Goal: Task Accomplishment & Management: Manage account settings

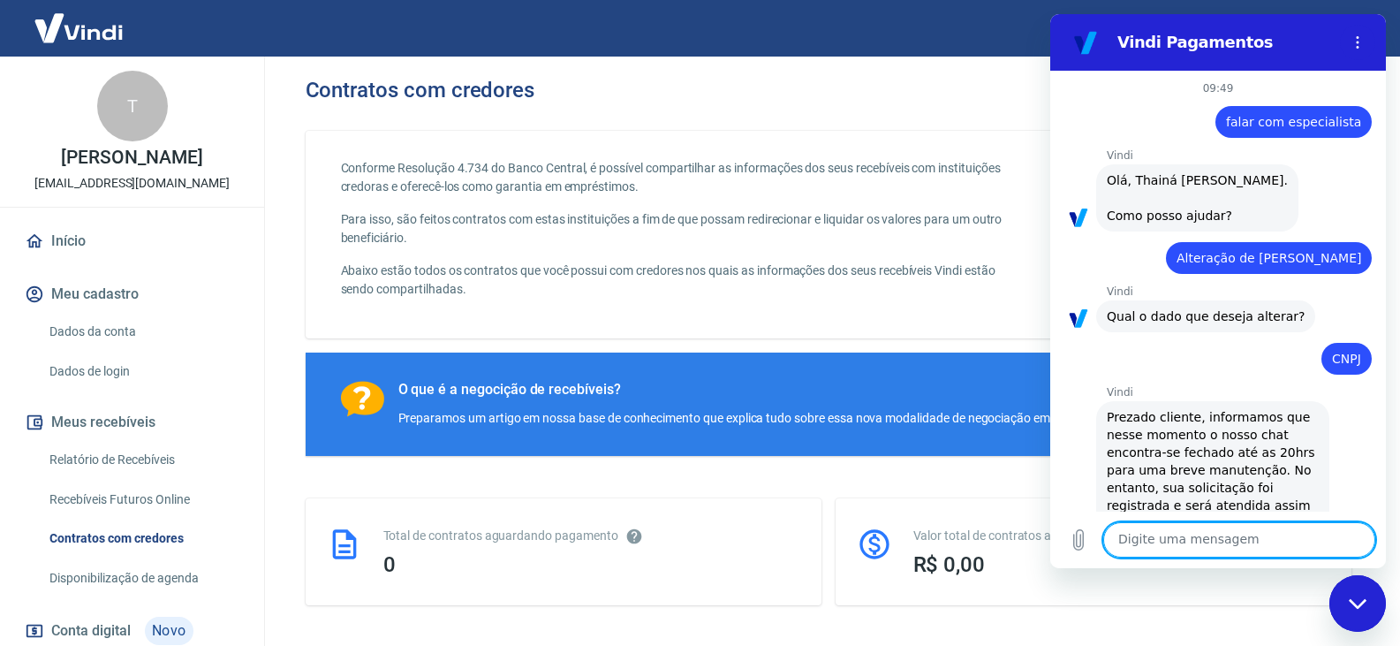
scroll to position [1662, 0]
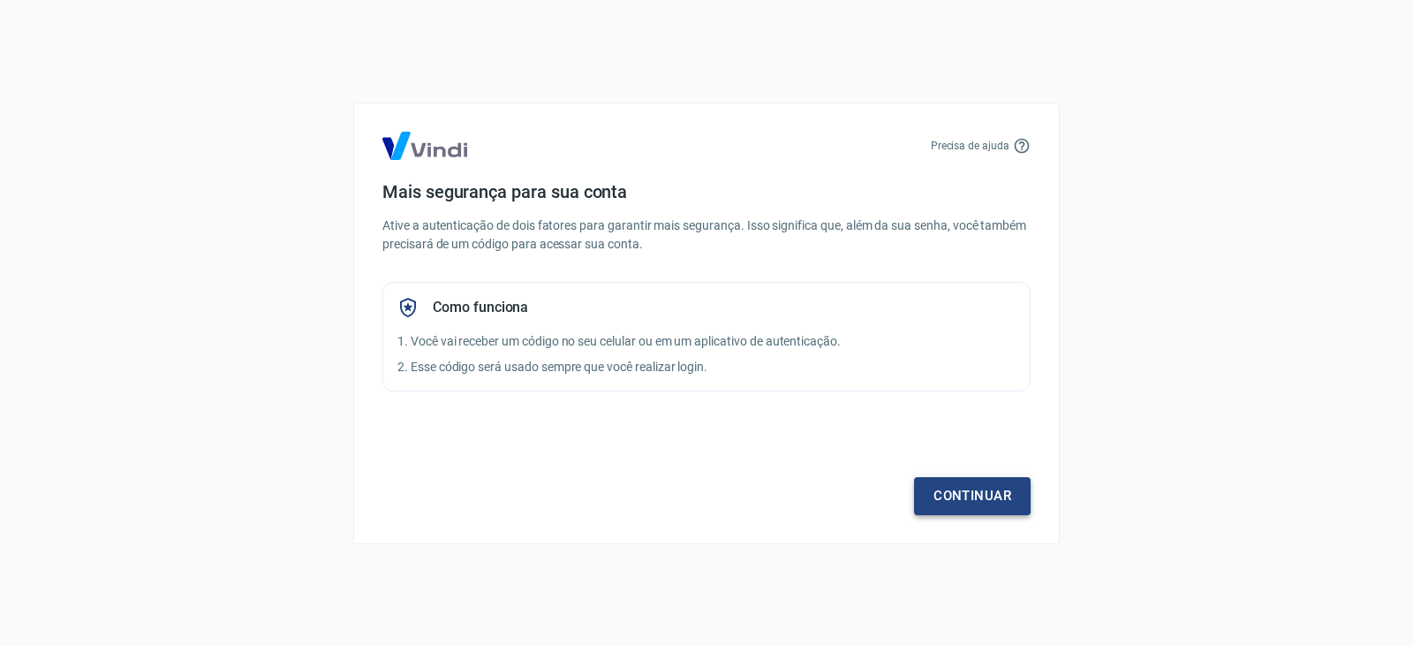
click at [980, 505] on link "Continuar" at bounding box center [972, 495] width 117 height 37
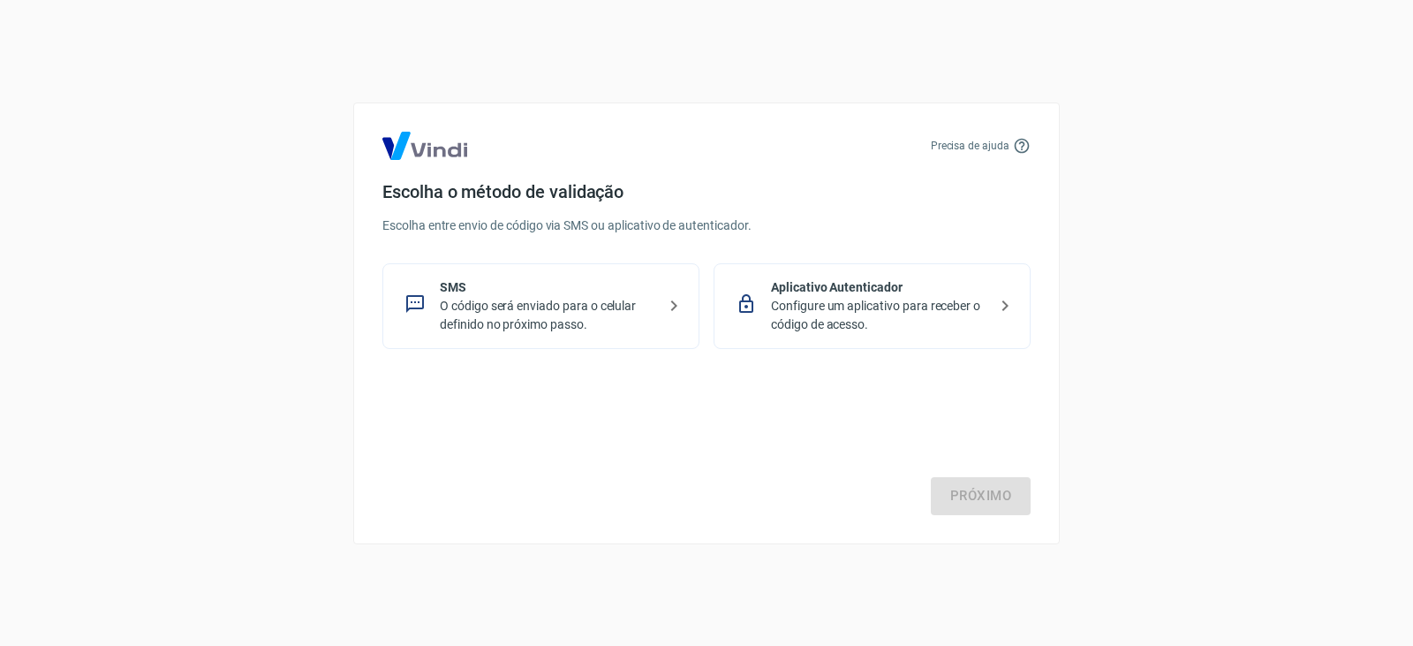
click at [836, 299] on p "Configure um aplicativo para receber o código de acesso." at bounding box center [879, 315] width 216 height 37
click at [995, 499] on link "Próximo" at bounding box center [981, 495] width 100 height 37
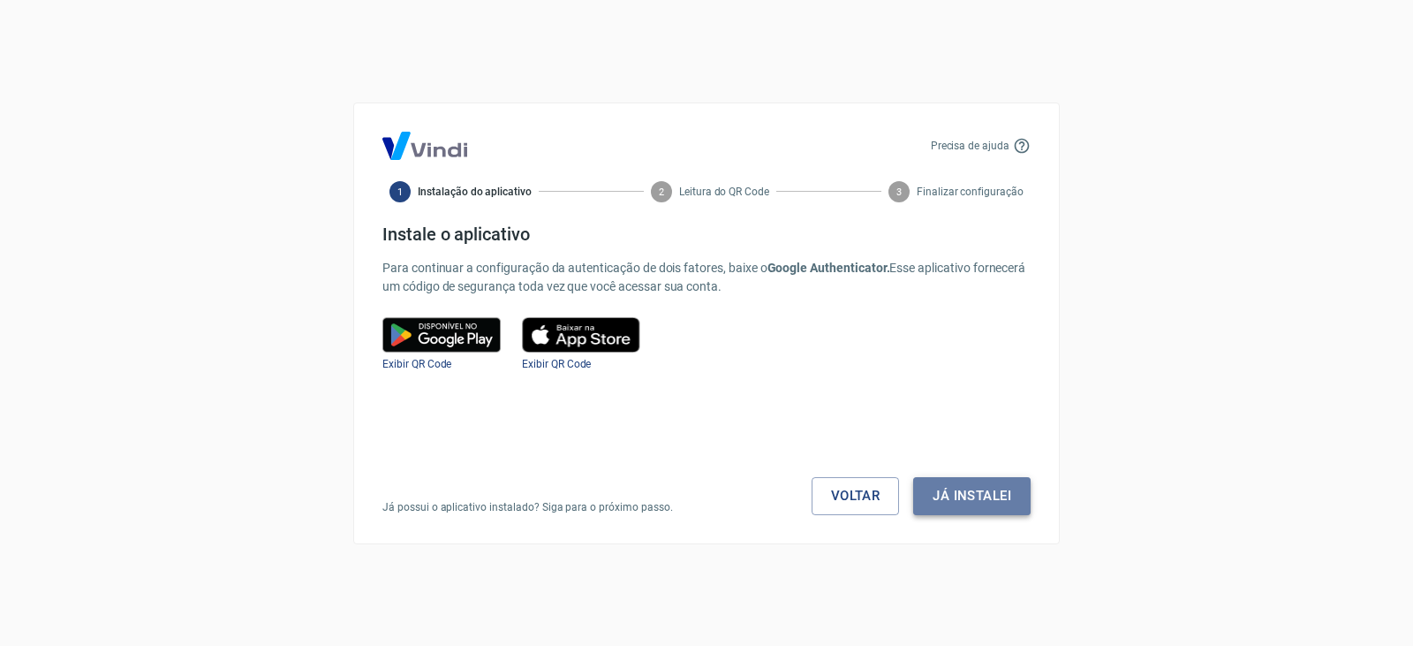
click at [999, 503] on button "Já instalei" at bounding box center [971, 495] width 117 height 37
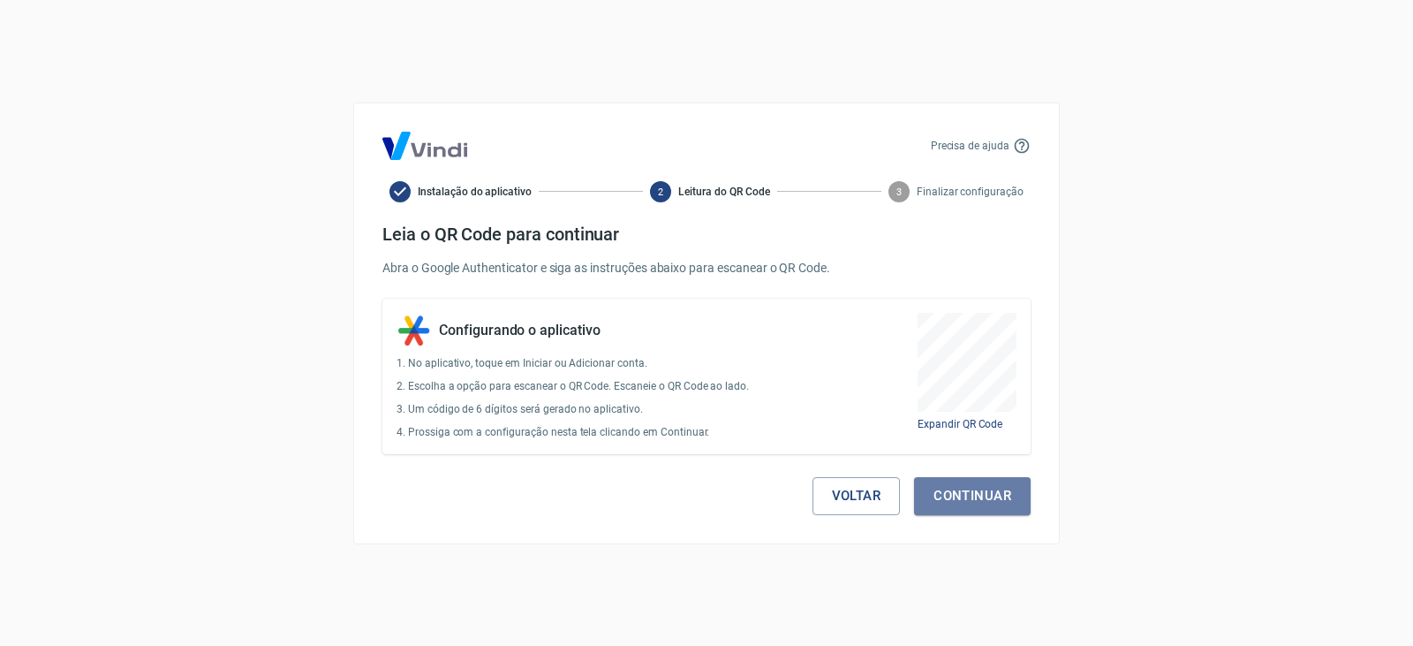
click at [999, 503] on button "Continuar" at bounding box center [972, 495] width 117 height 37
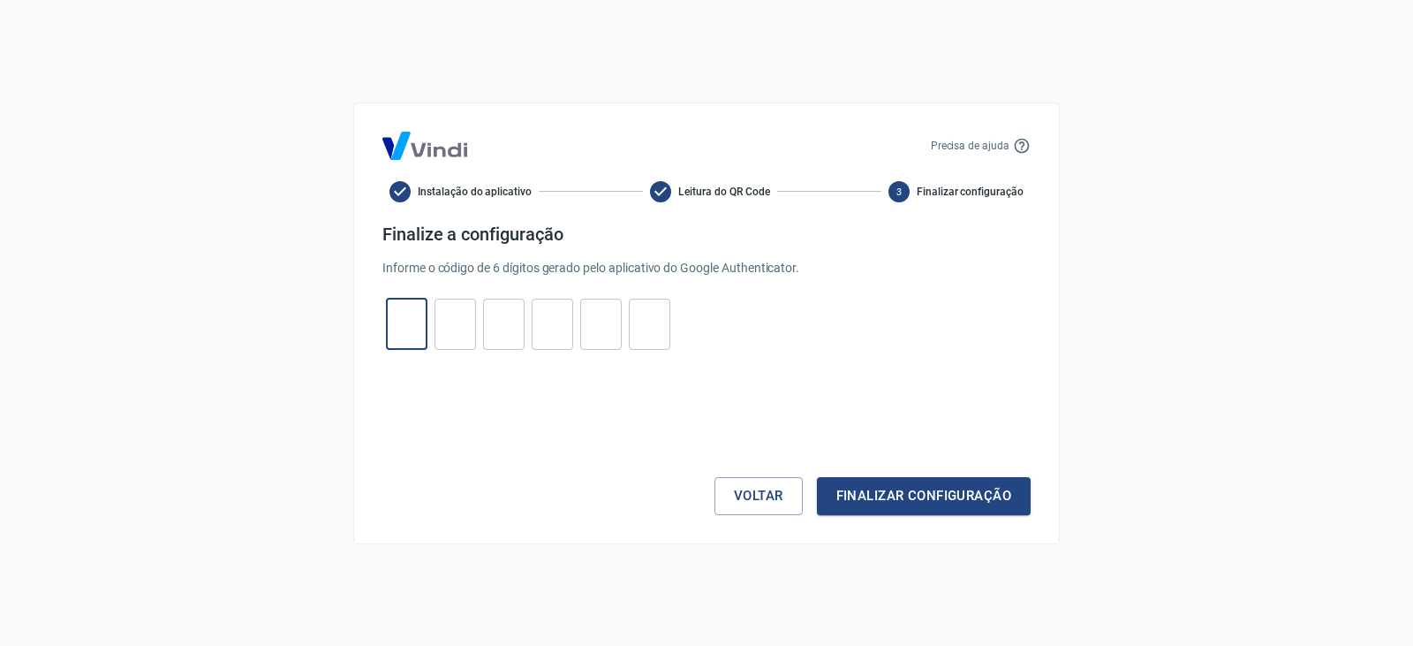
click at [412, 338] on input "tel" at bounding box center [407, 324] width 42 height 38
type input "8"
type input "7"
type input "1"
type input "5"
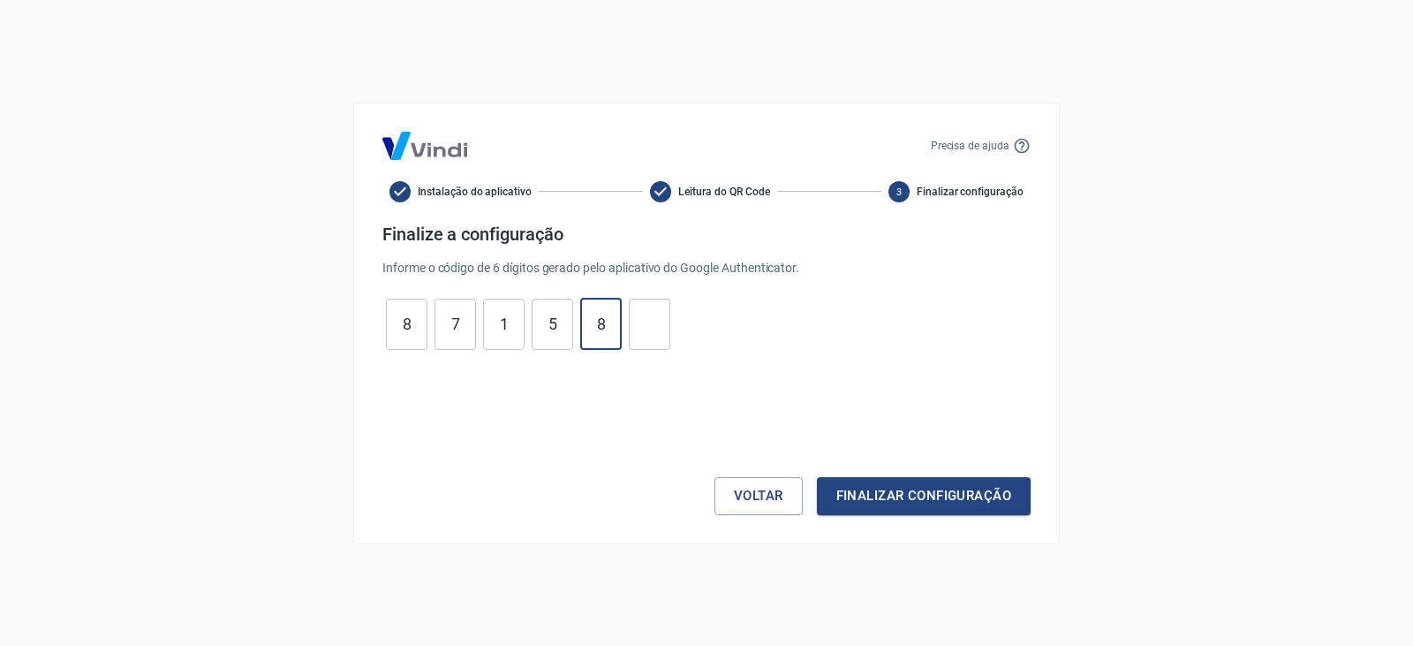
type input "8"
click at [817, 477] on button "Finalizar configuração" at bounding box center [924, 495] width 214 height 37
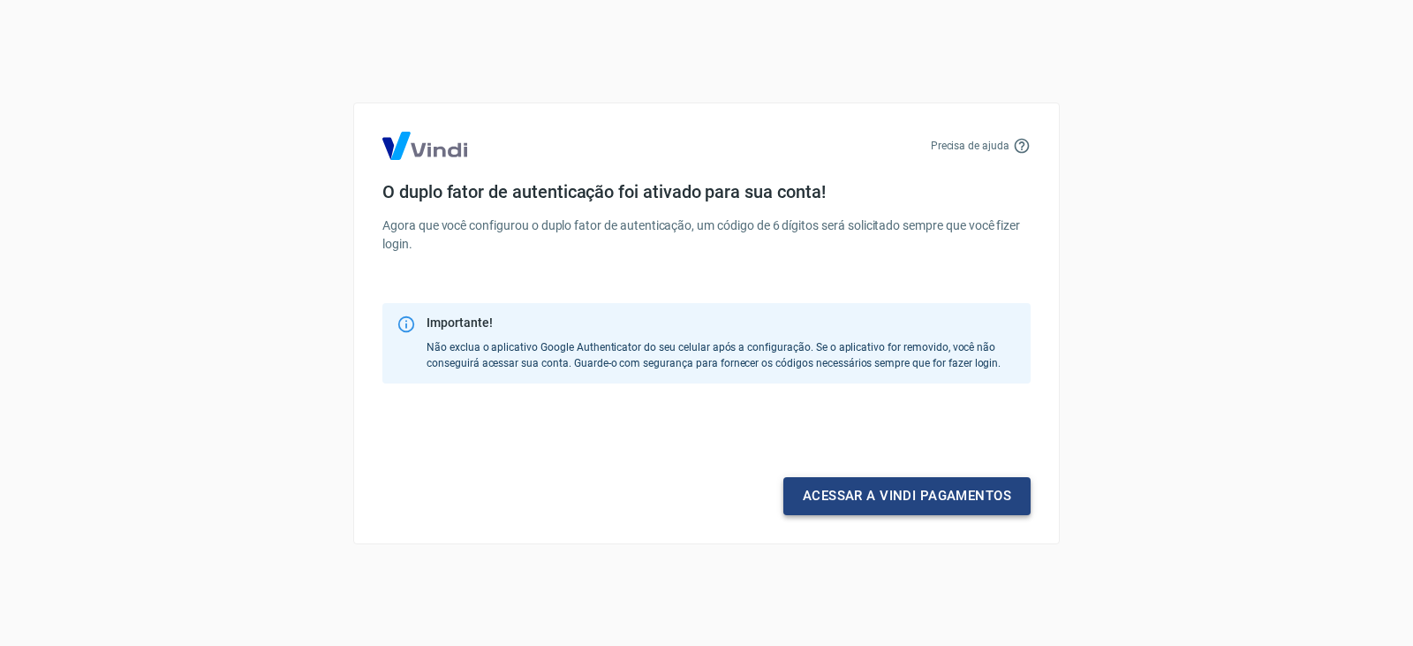
click at [882, 497] on link "Acessar a Vindi pagamentos" at bounding box center [906, 495] width 247 height 37
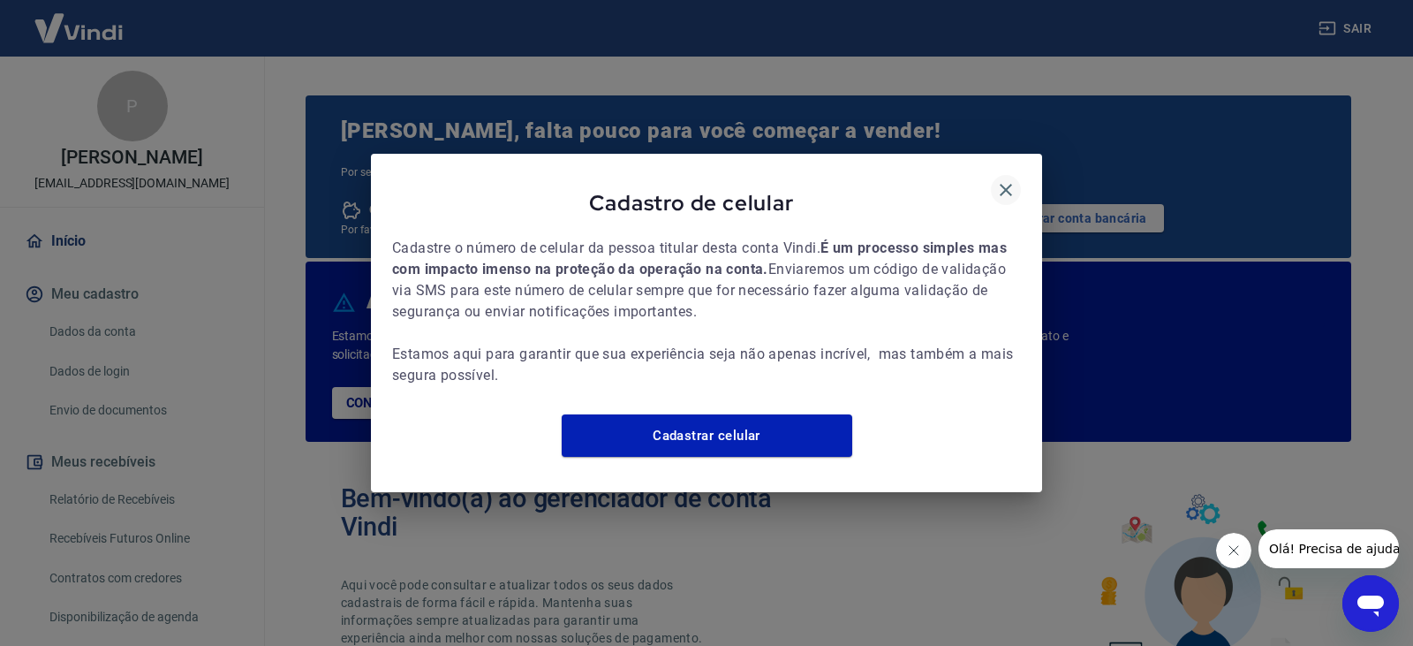
click at [1009, 179] on icon "button" at bounding box center [1005, 189] width 21 height 21
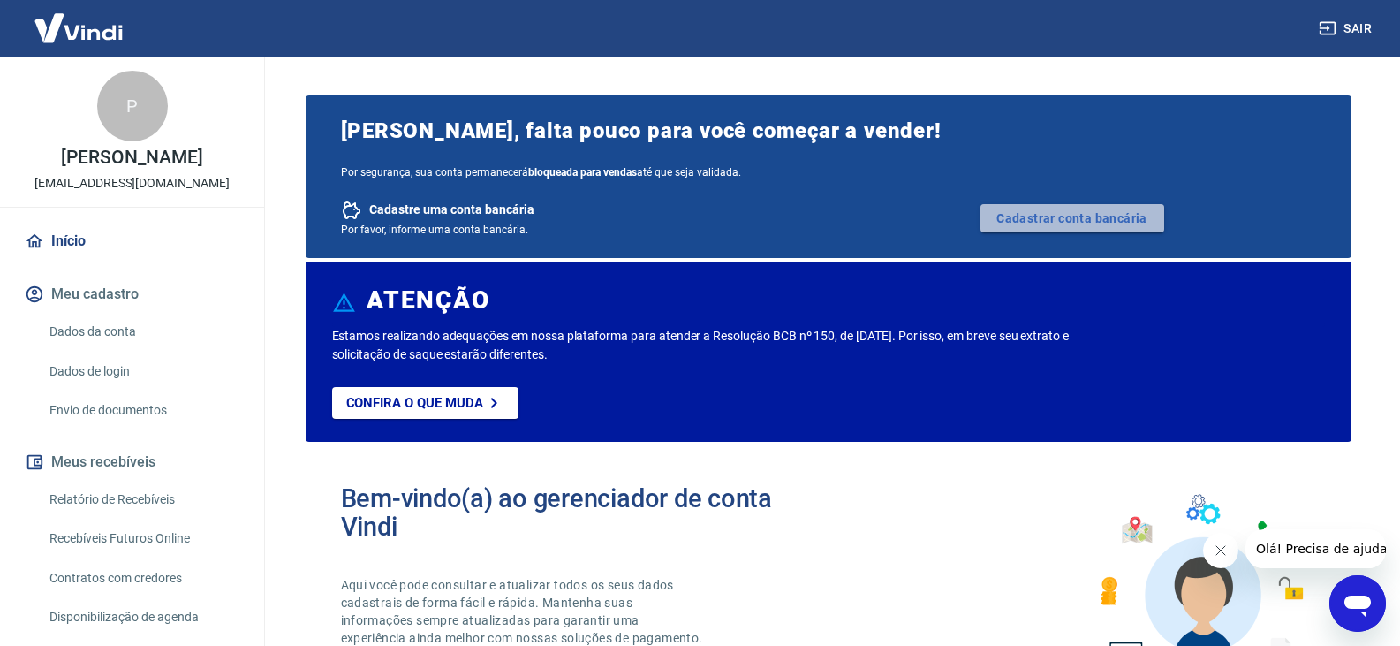
click at [1061, 206] on link "Cadastrar conta bancária" at bounding box center [1072, 218] width 184 height 28
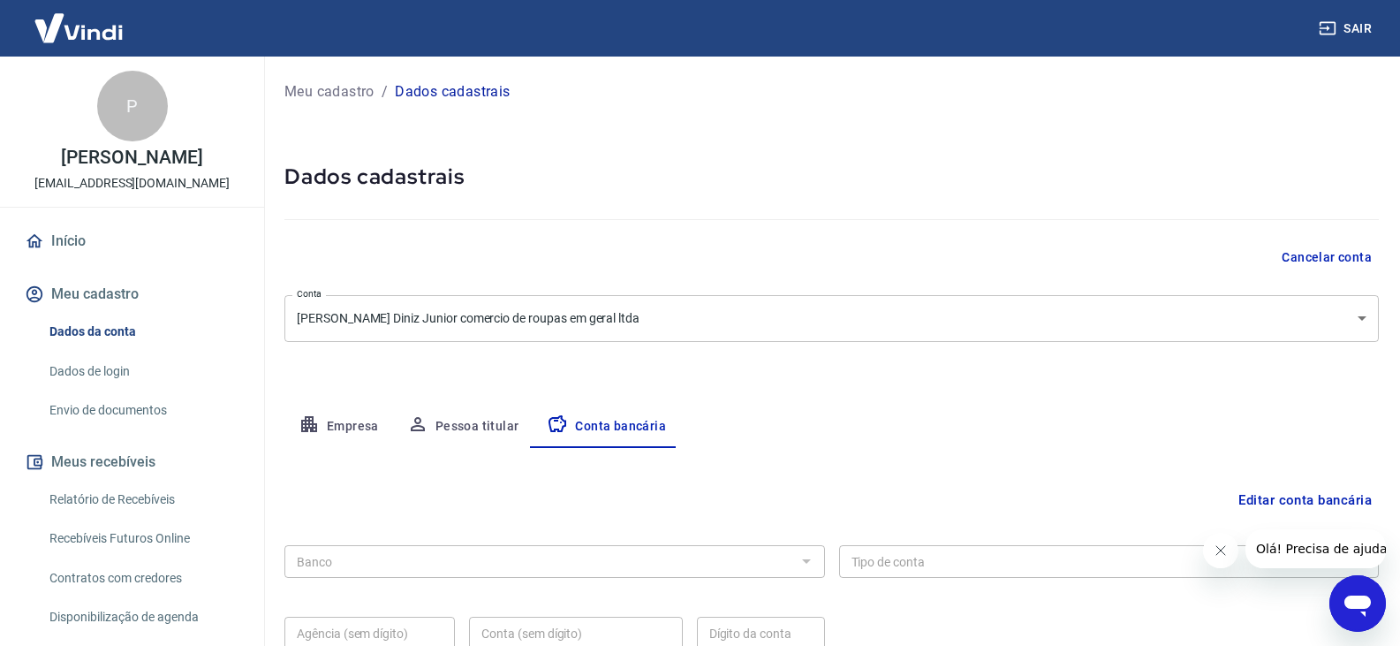
scroll to position [159, 0]
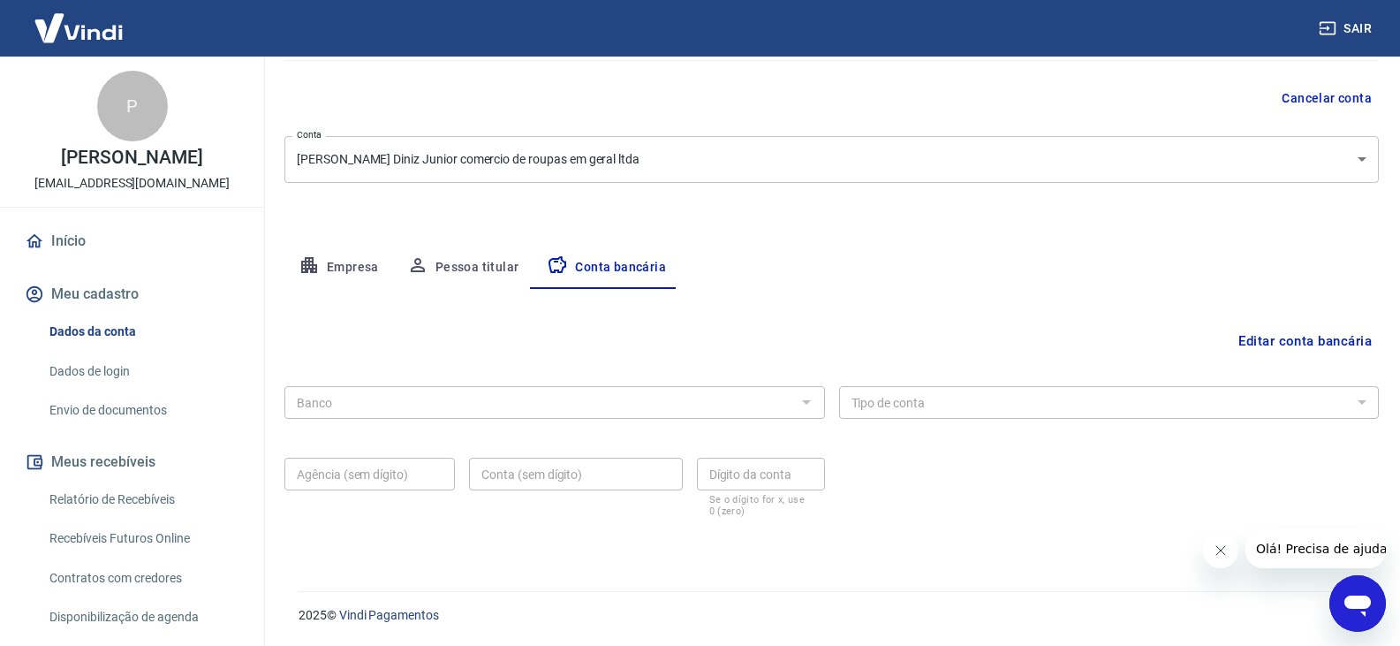
click at [322, 265] on button "Empresa" at bounding box center [338, 267] width 109 height 42
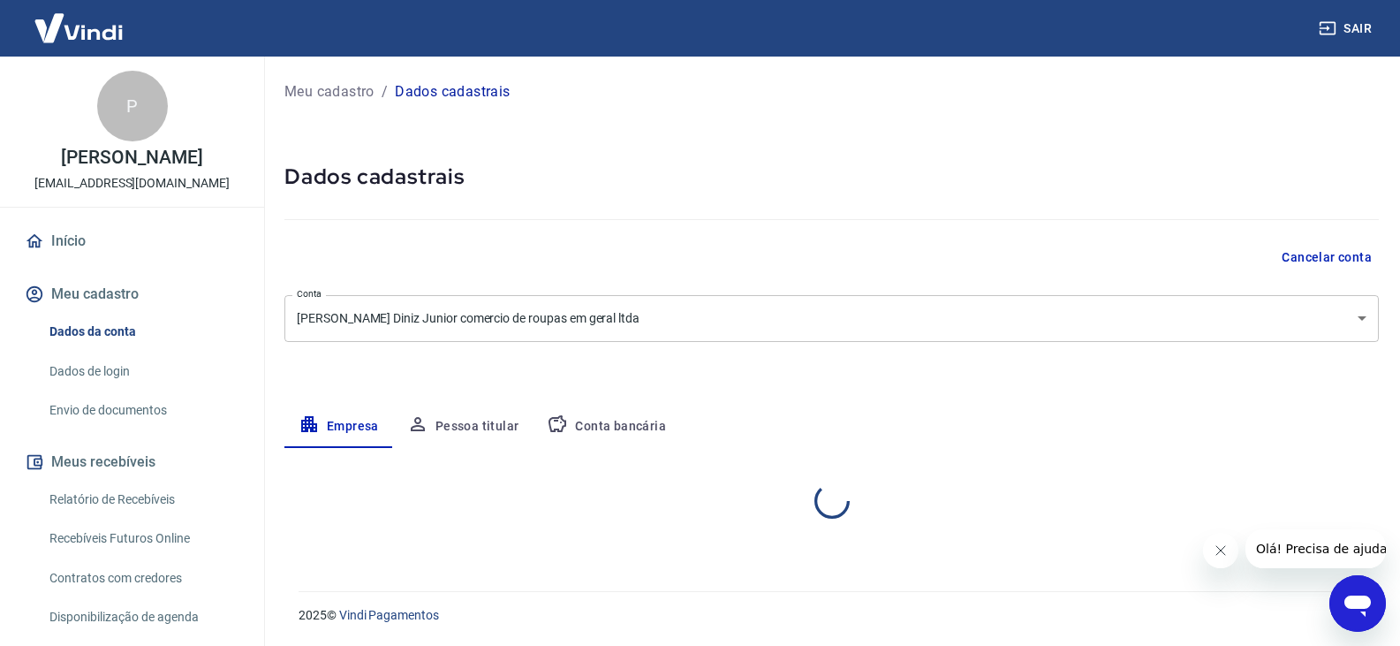
scroll to position [0, 0]
select select "SP"
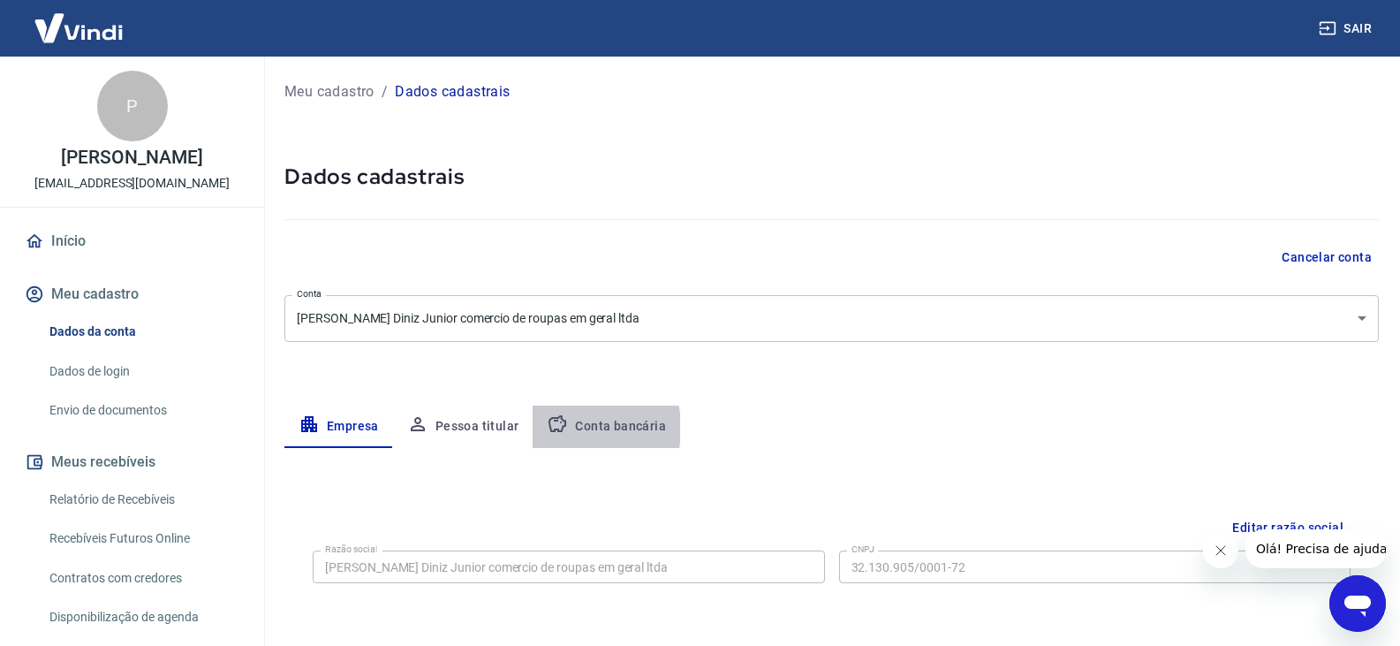
click at [562, 428] on icon "button" at bounding box center [557, 423] width 21 height 21
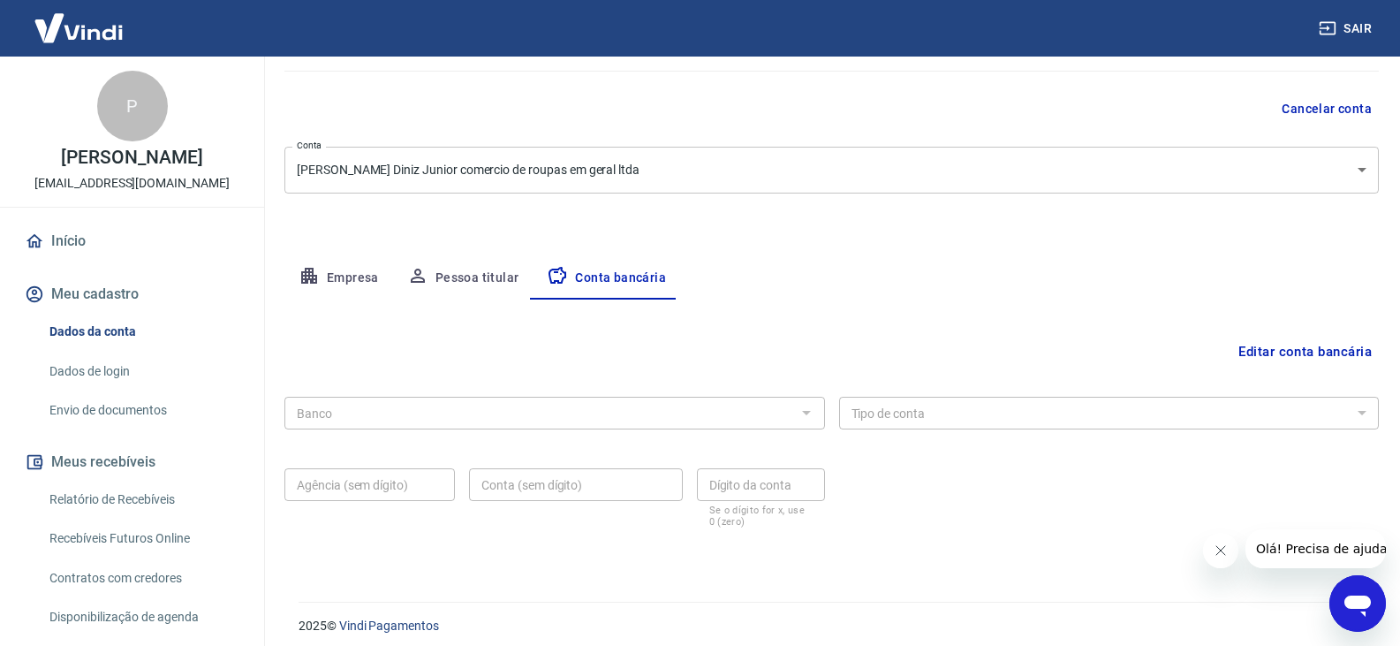
scroll to position [159, 0]
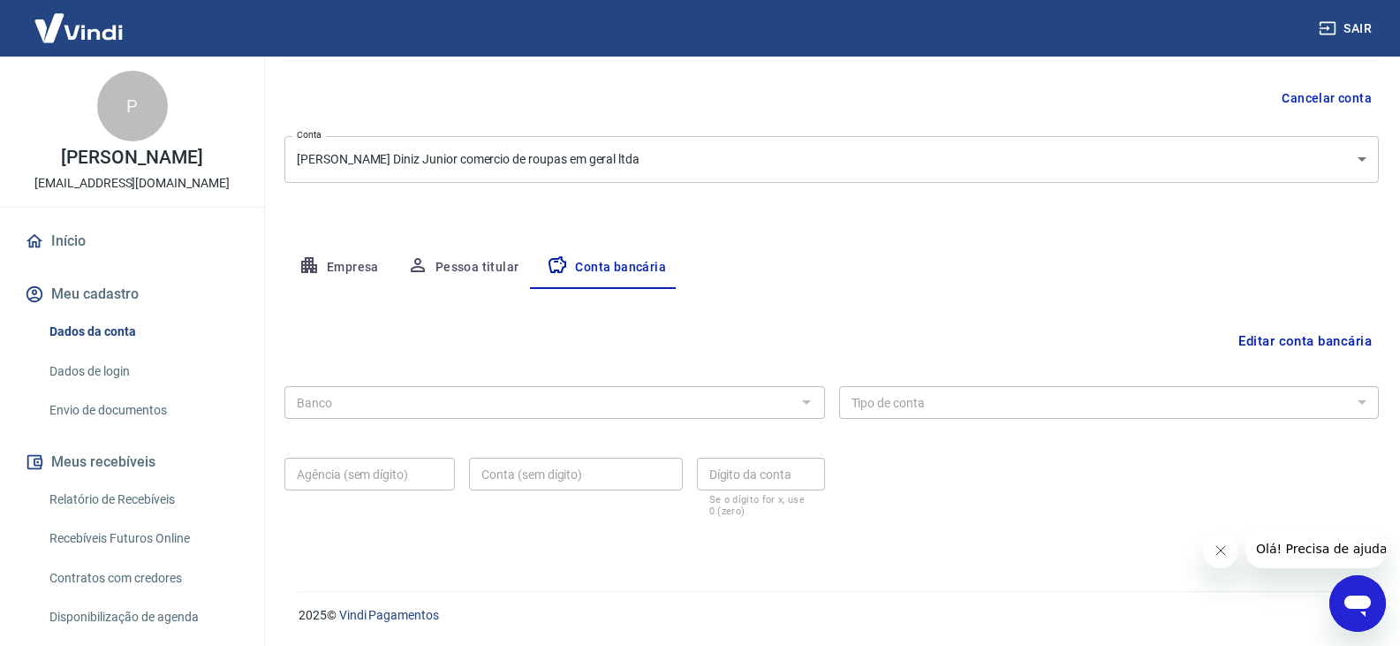
click at [460, 271] on button "Pessoa titular" at bounding box center [463, 267] width 140 height 42
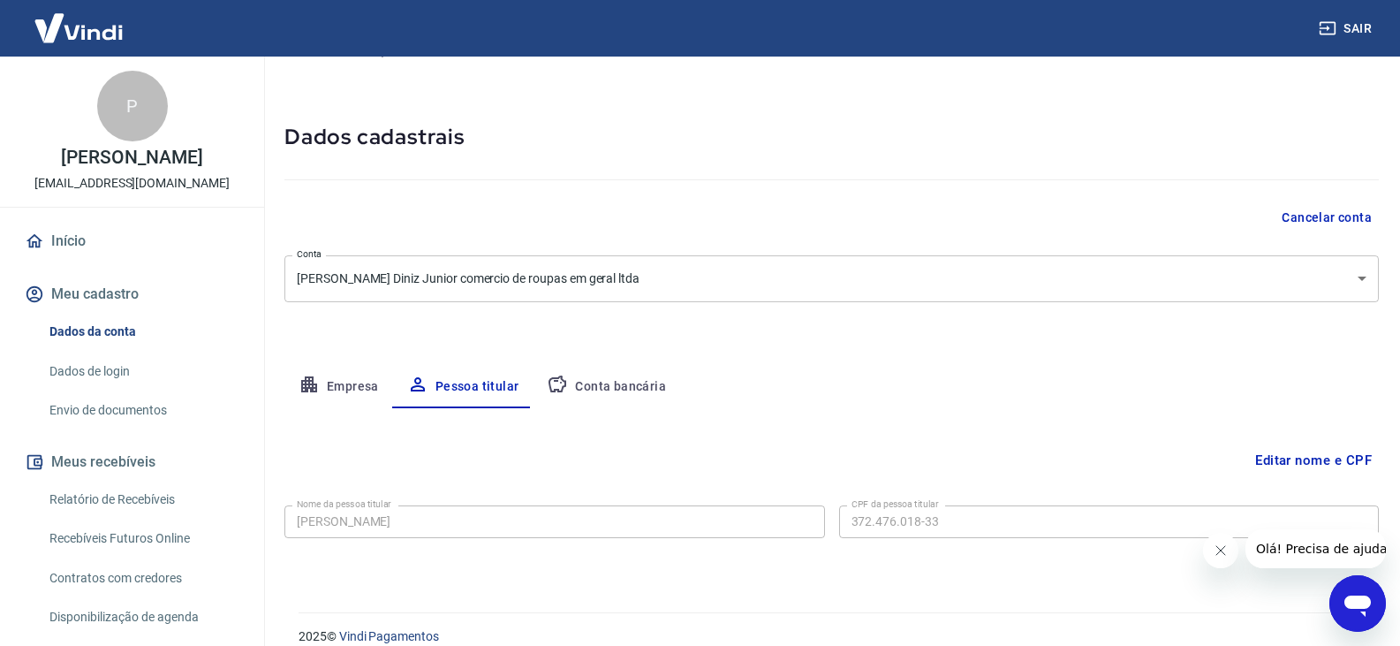
scroll to position [61, 0]
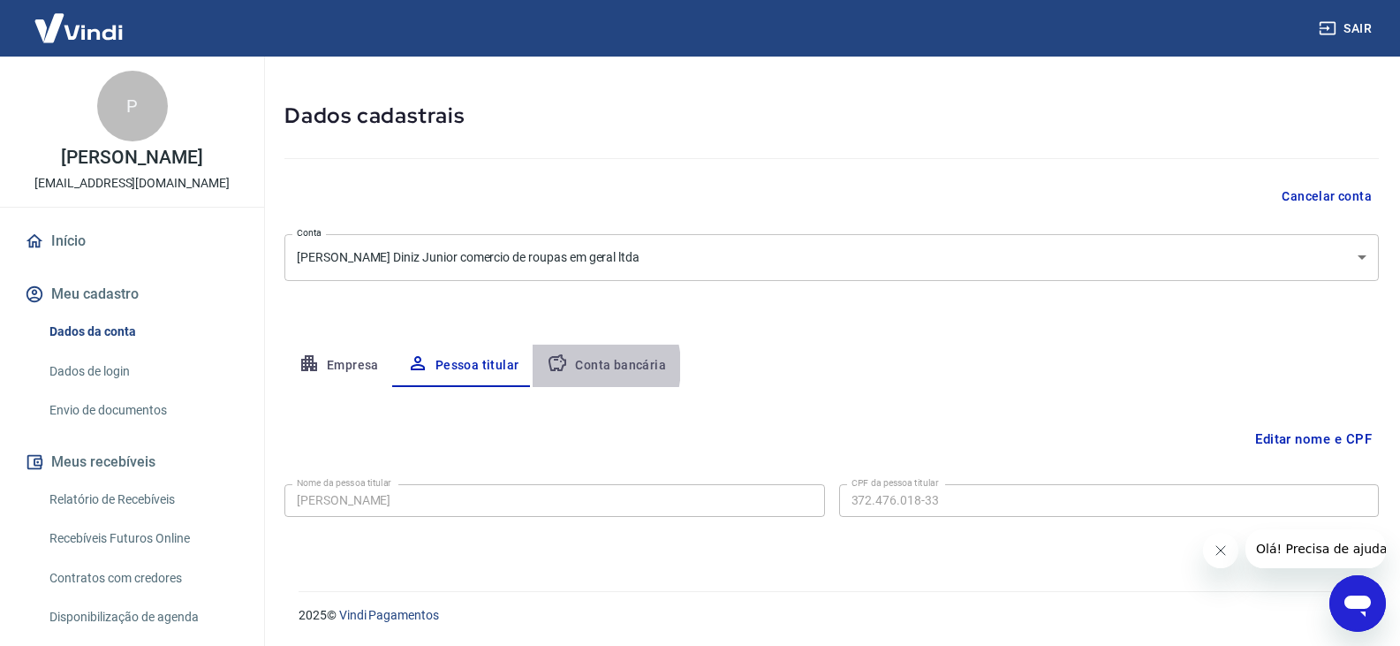
click at [569, 367] on button "Conta bancária" at bounding box center [607, 365] width 148 height 42
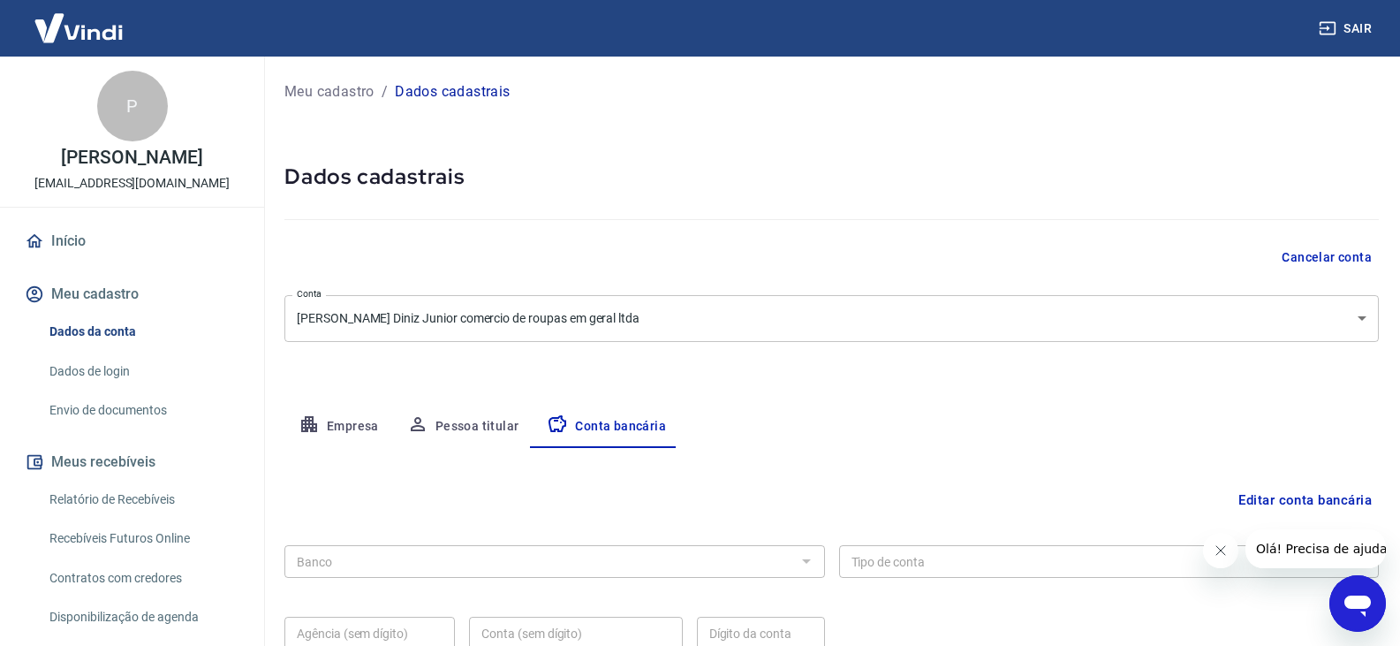
scroll to position [159, 0]
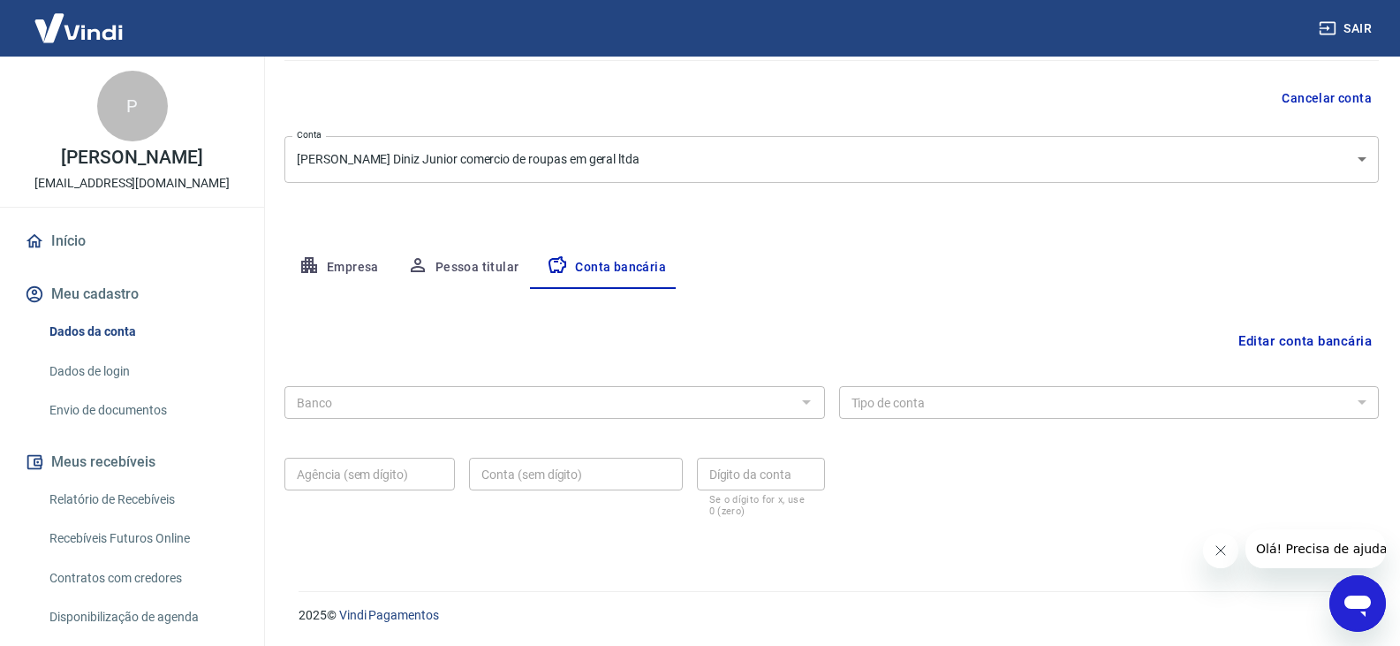
click at [1269, 346] on button "Editar conta bancária" at bounding box center [1305, 341] width 148 height 34
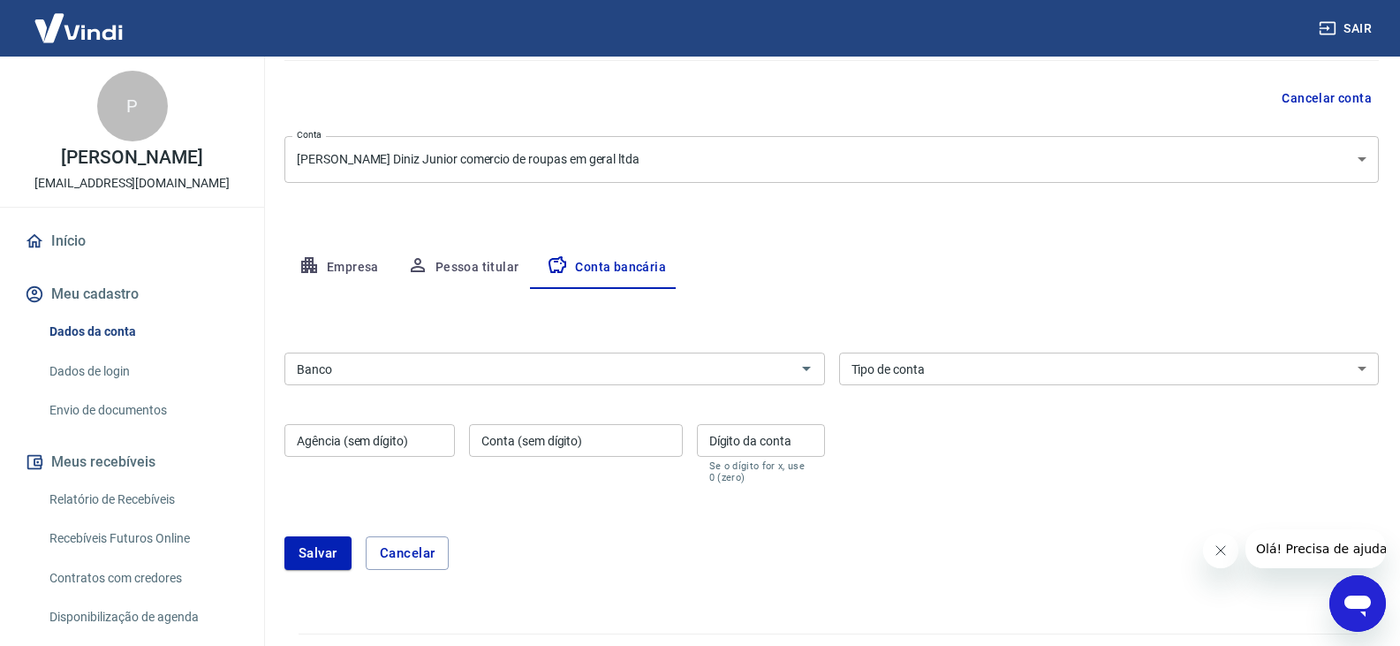
click at [642, 373] on input "Banco" at bounding box center [540, 369] width 501 height 22
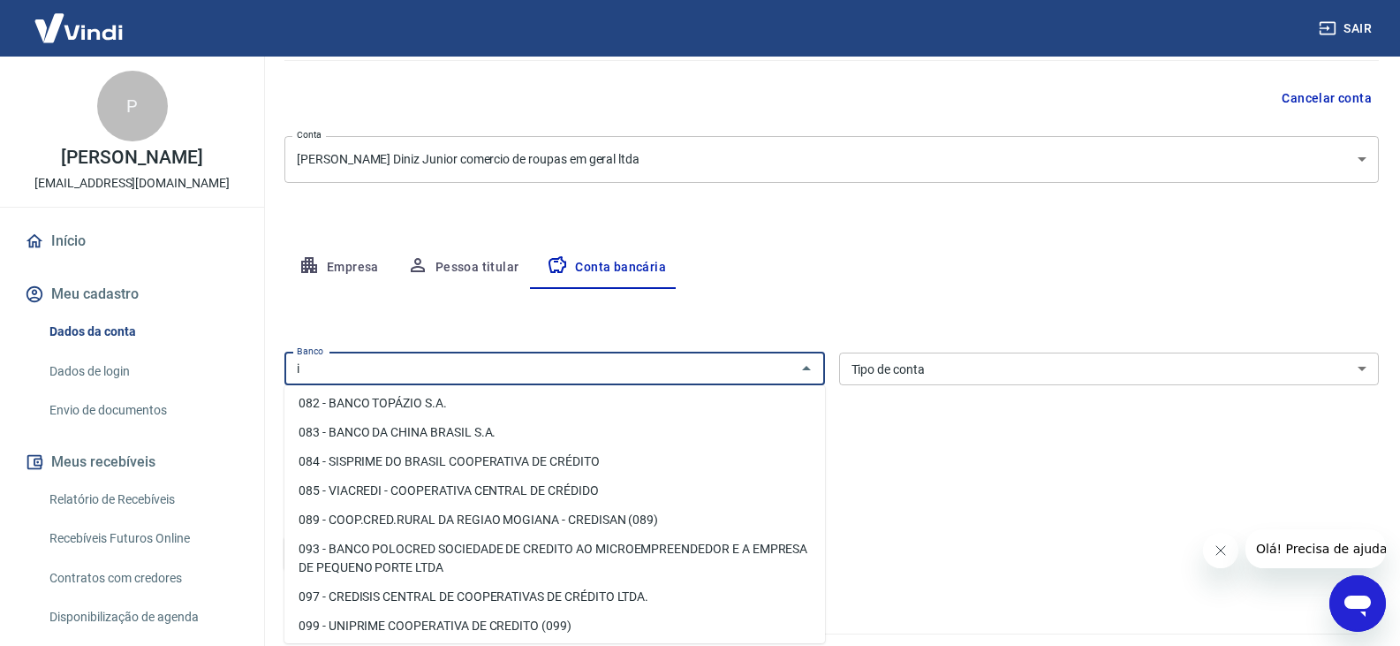
scroll to position [0, 0]
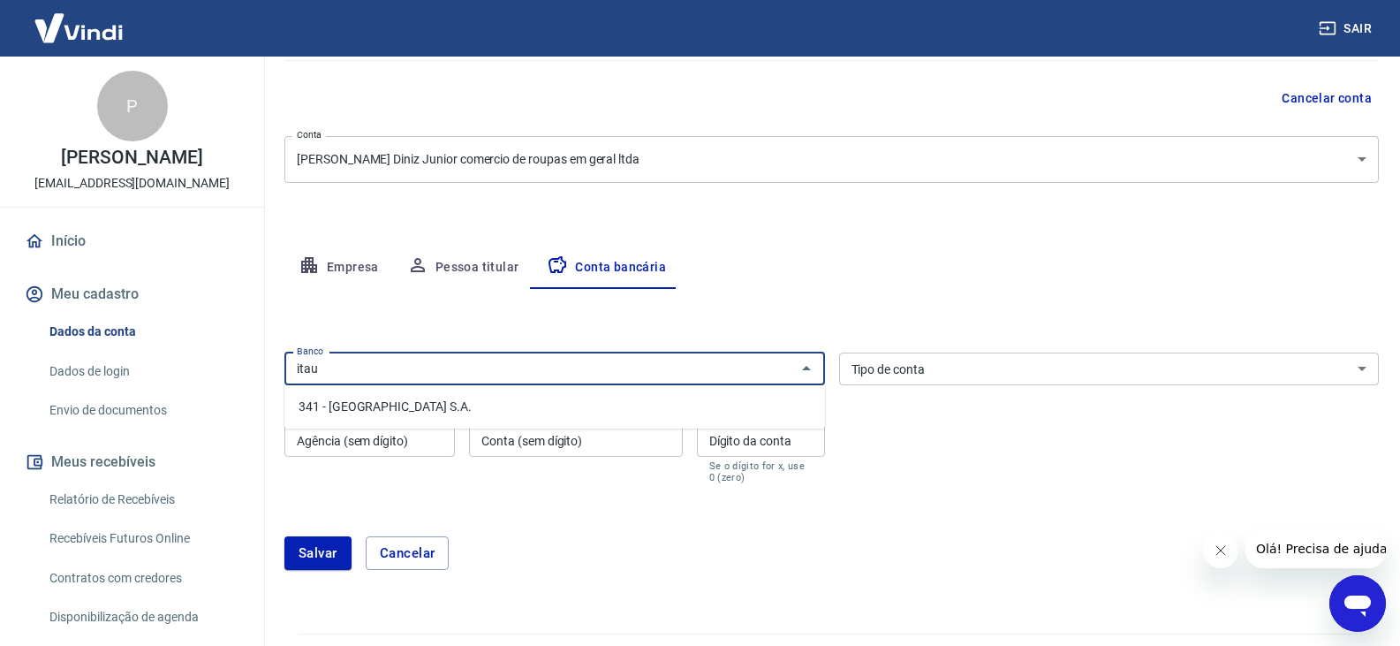
click at [489, 404] on li "341 - [GEOGRAPHIC_DATA] S.A." at bounding box center [554, 406] width 541 height 29
type input "341 - [GEOGRAPHIC_DATA] S.A."
click at [902, 359] on div "Tipo de conta Conta Corrente Conta Poupança Tipo de conta" at bounding box center [1109, 368] width 541 height 33
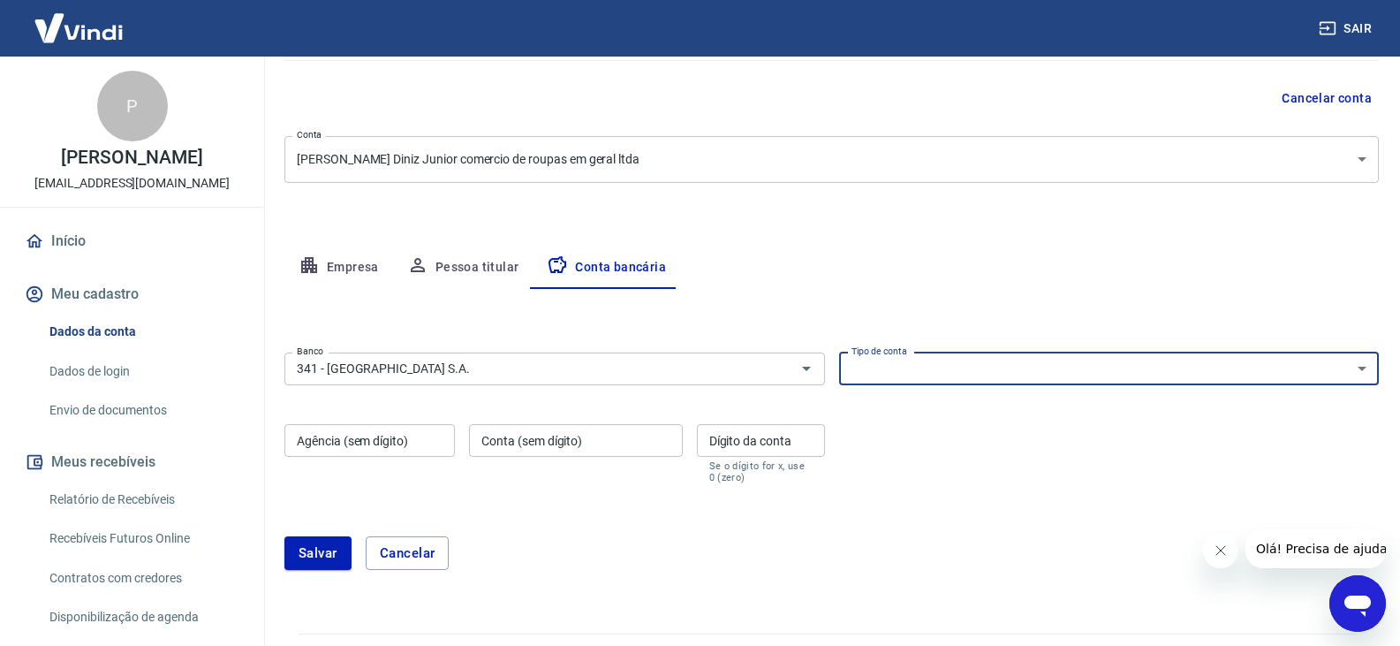
select select "1"
click at [839, 352] on select "Conta Corrente Conta Poupança" at bounding box center [1109, 368] width 541 height 33
click at [397, 441] on input "Agência (sem dígito)" at bounding box center [369, 440] width 170 height 33
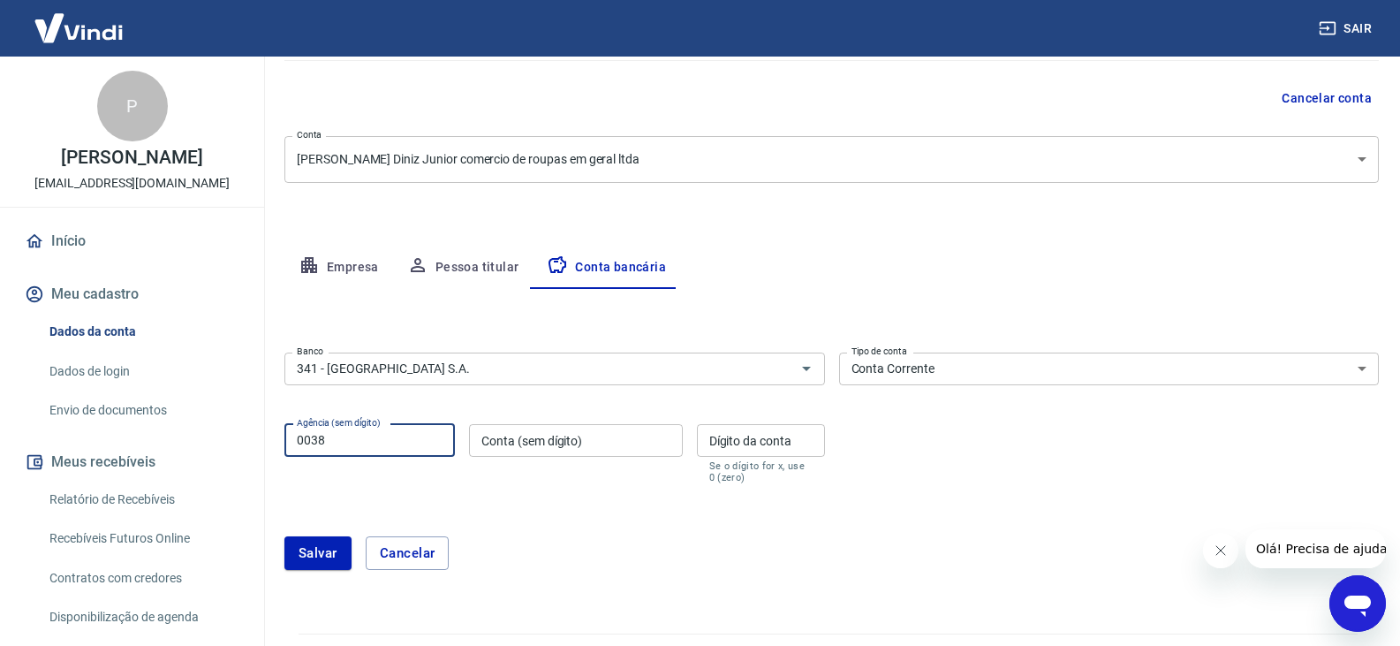
type input "0038"
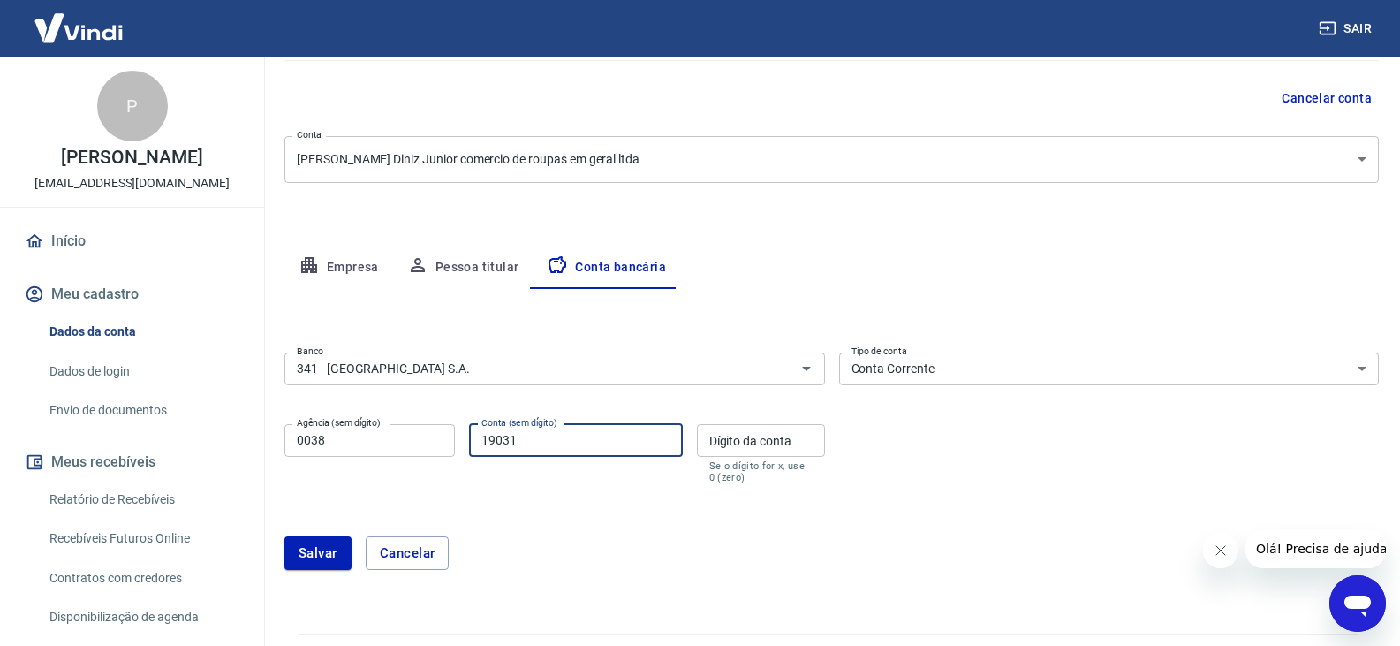
type input "19031"
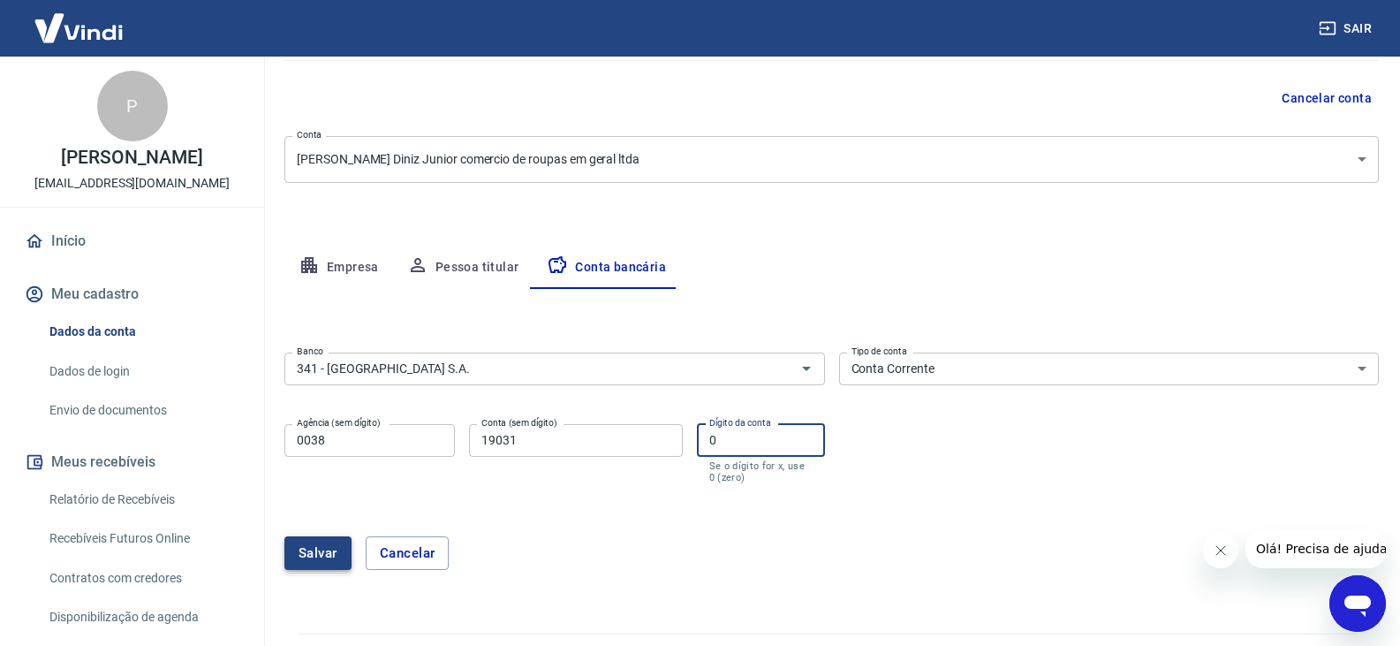
type input "0"
click at [318, 552] on button "Salvar" at bounding box center [317, 553] width 67 height 34
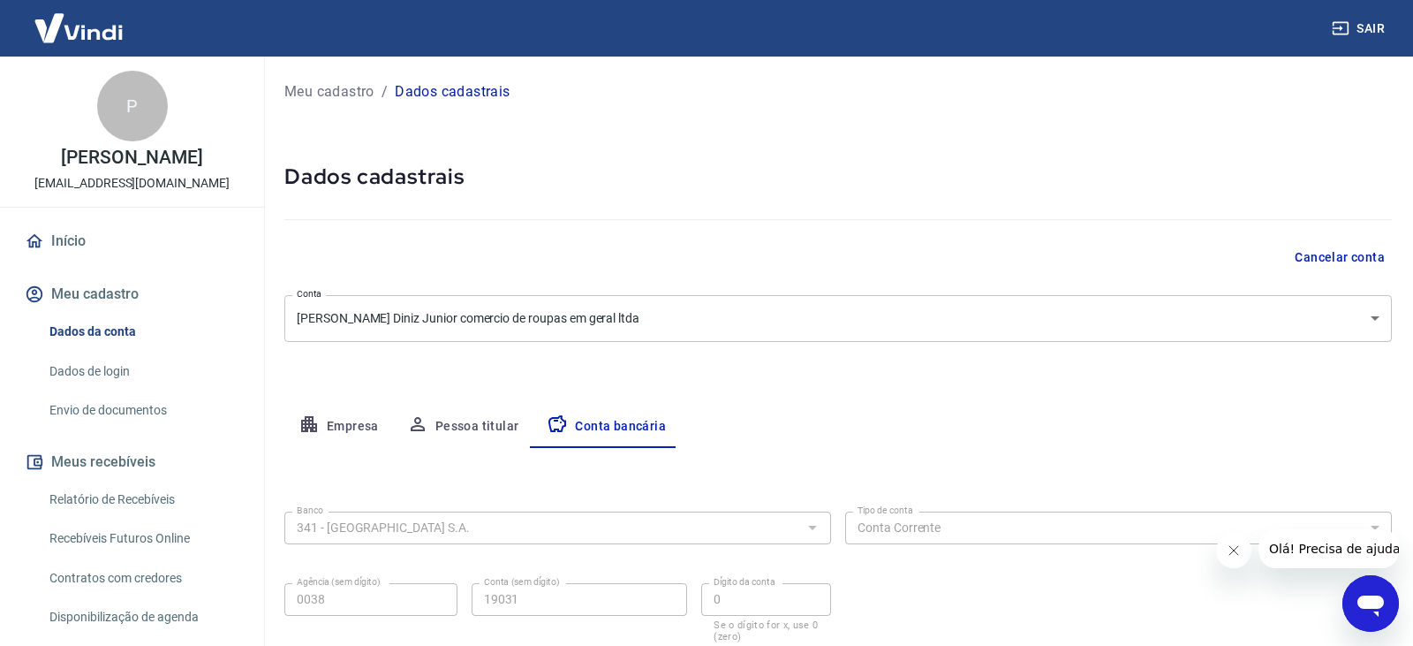
select select "1"
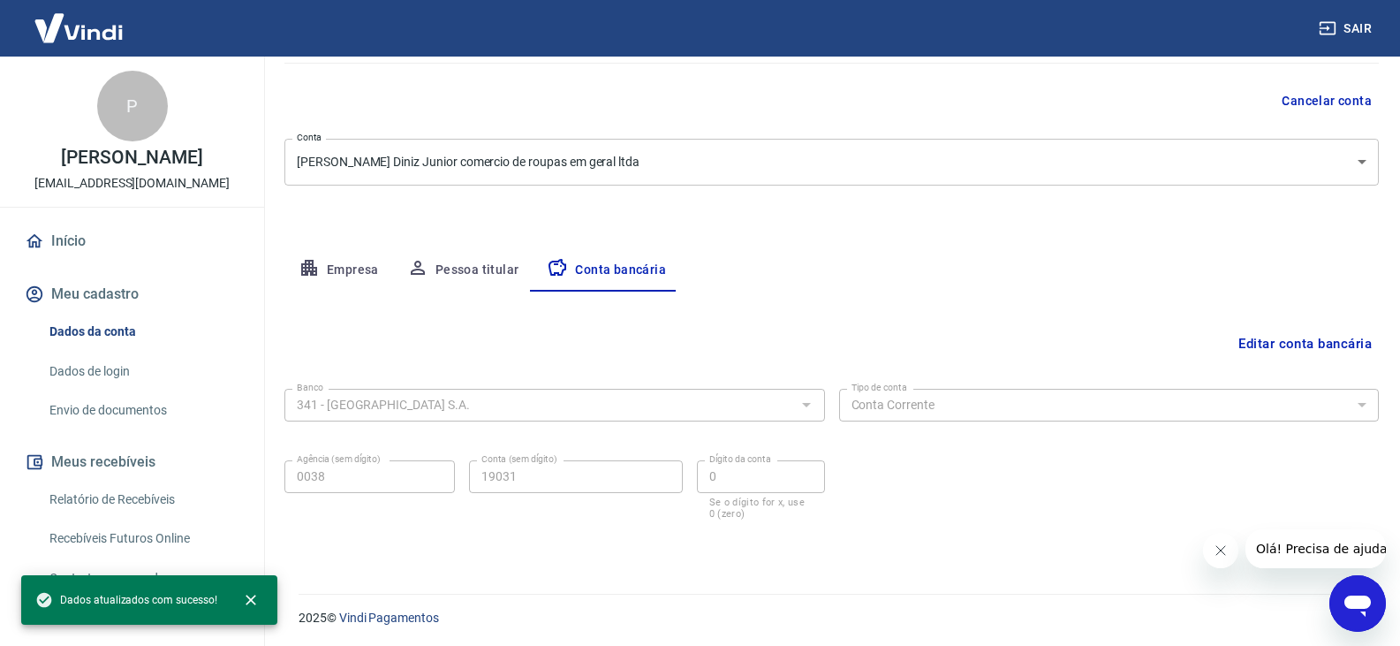
scroll to position [159, 0]
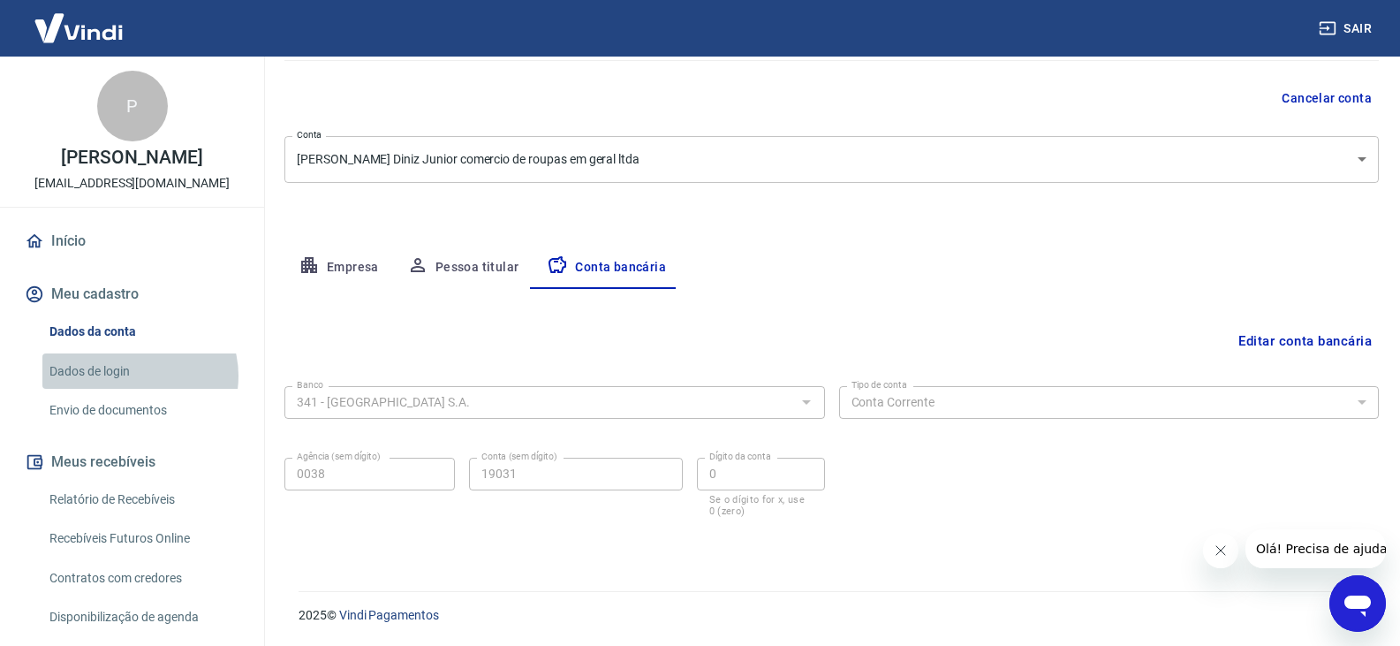
click at [139, 375] on link "Dados de login" at bounding box center [142, 371] width 201 height 36
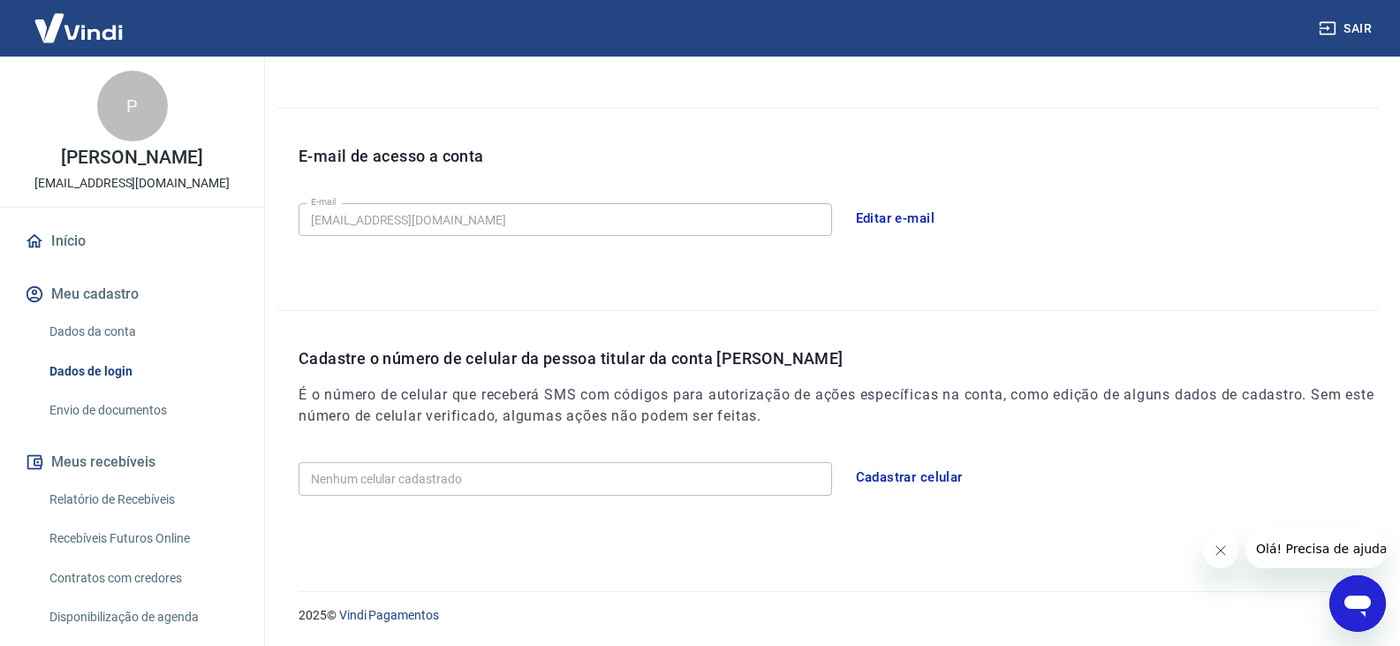
click at [93, 29] on img at bounding box center [78, 28] width 115 height 54
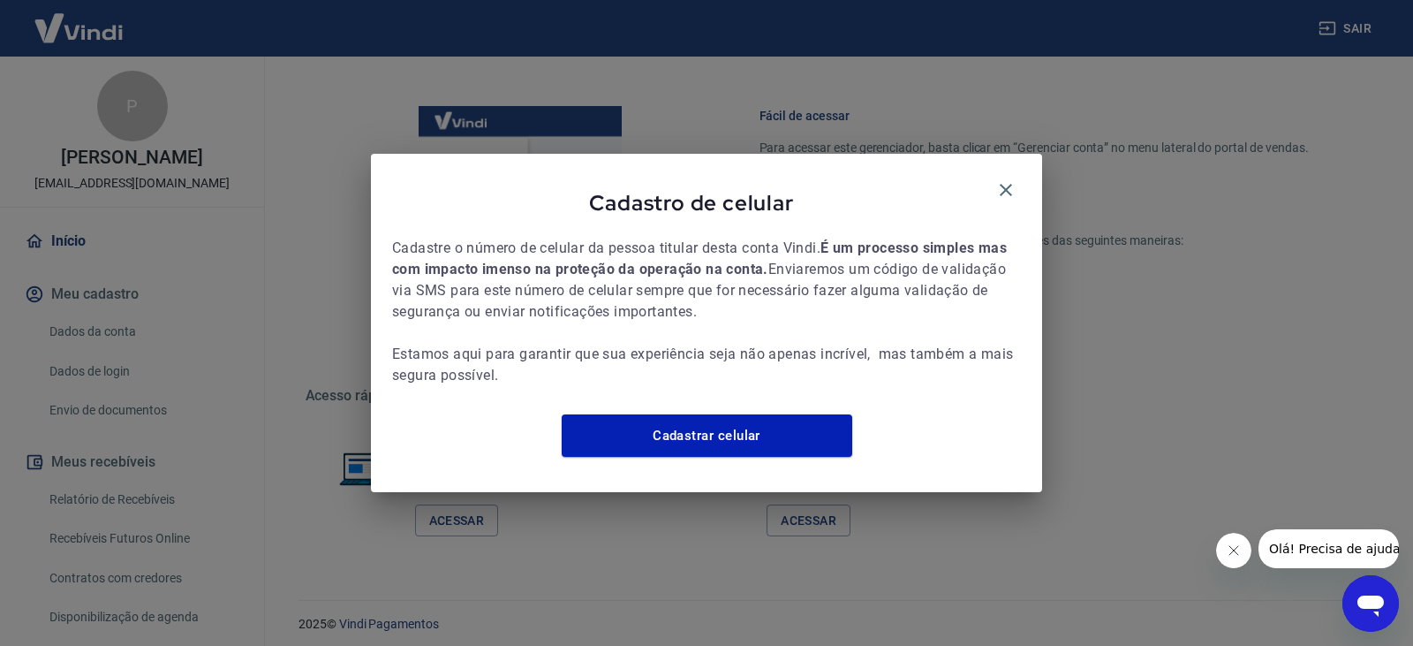
scroll to position [1043, 0]
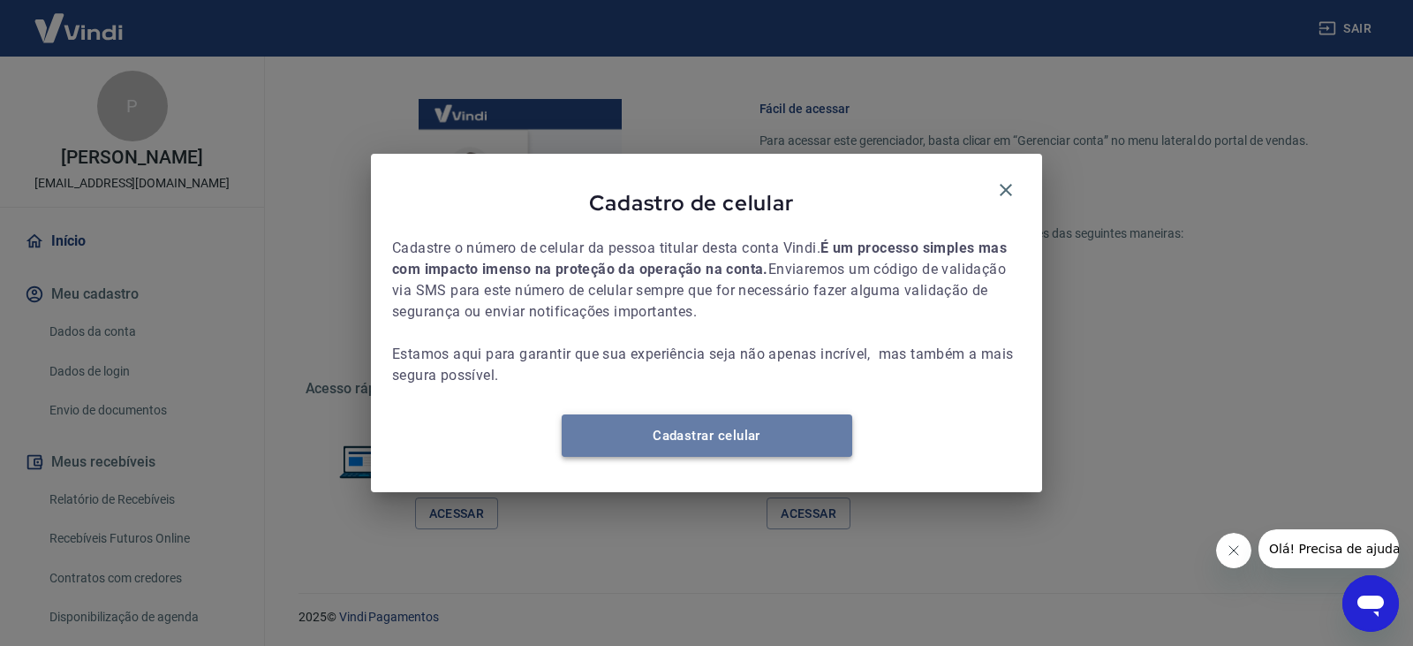
click at [753, 437] on link "Cadastrar celular" at bounding box center [707, 435] width 291 height 42
